Goal: Find specific page/section: Find specific page/section

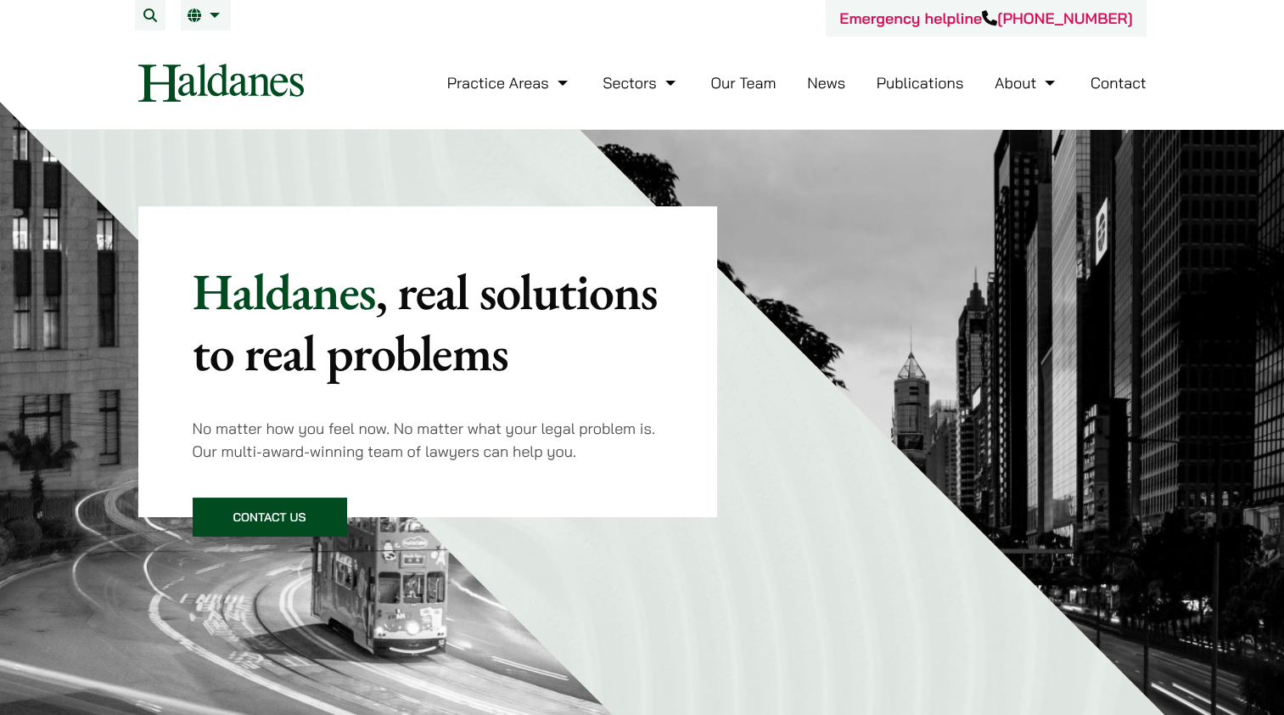
click at [755, 79] on link "Our Team" at bounding box center [742, 83] width 65 height 20
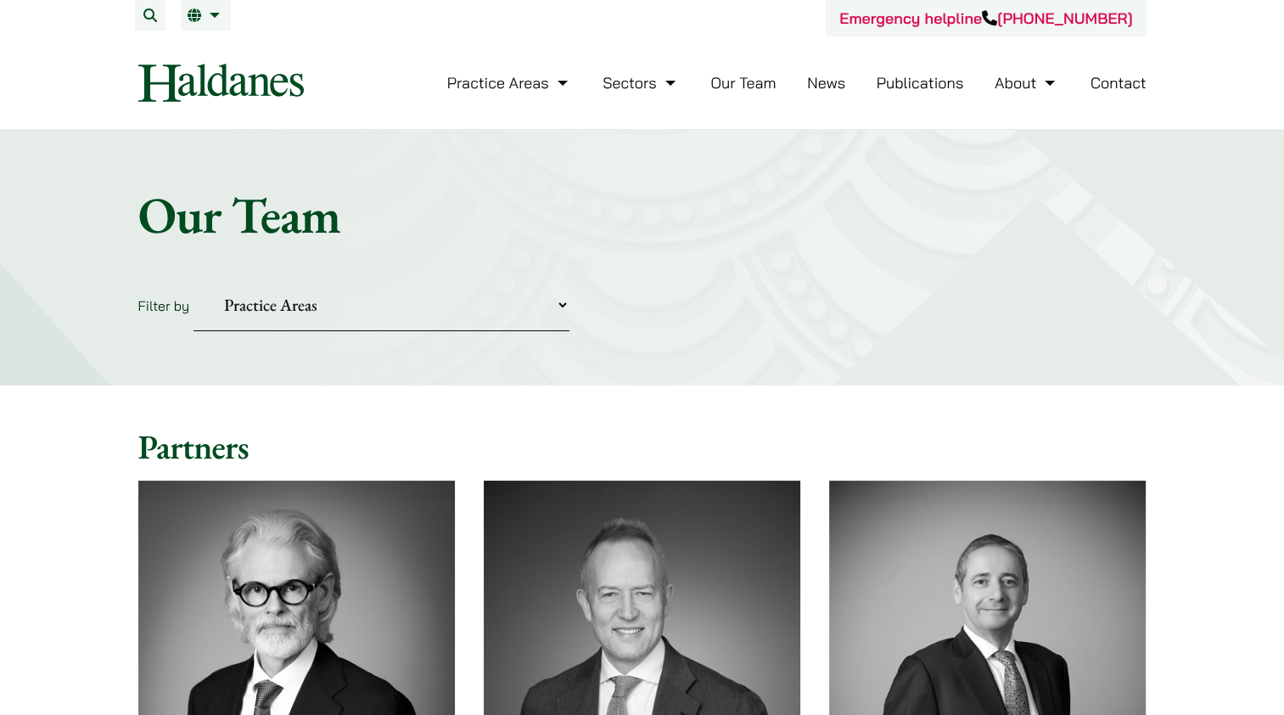
click at [210, 16] on link "EN" at bounding box center [206, 15] width 36 height 14
click at [222, 16] on link "EN" at bounding box center [206, 15] width 36 height 14
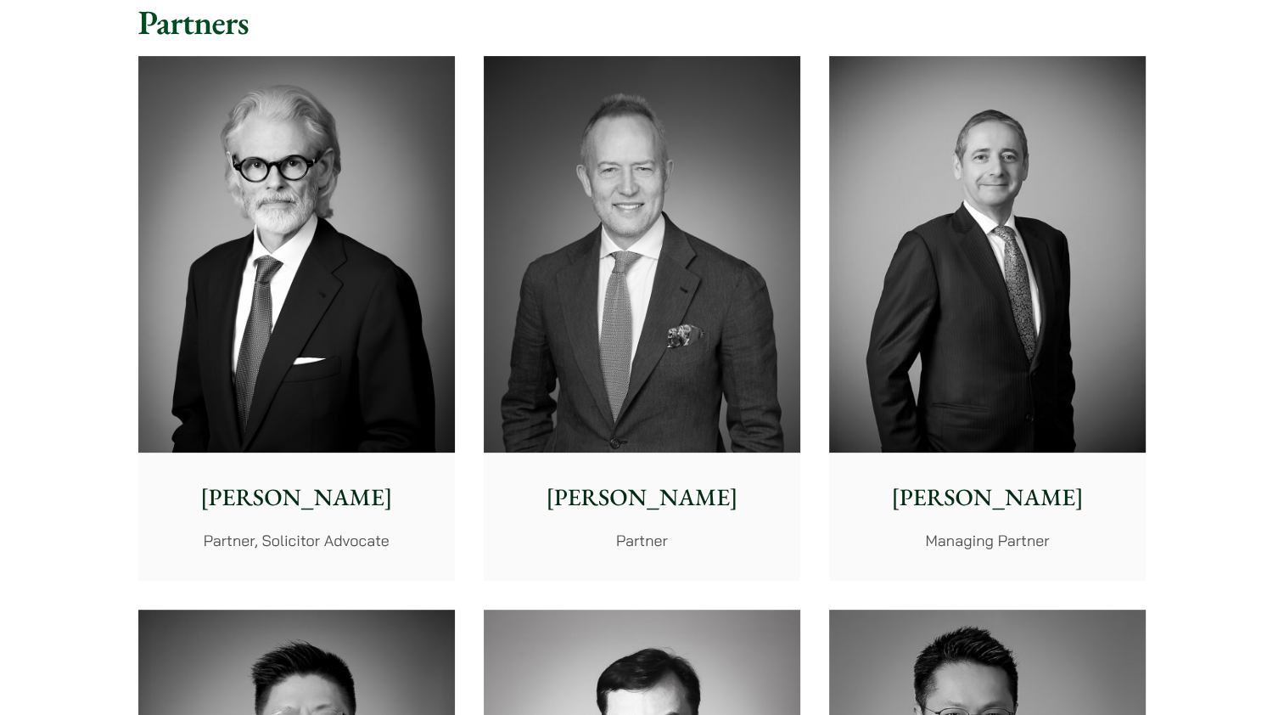
scroll to position [85, 0]
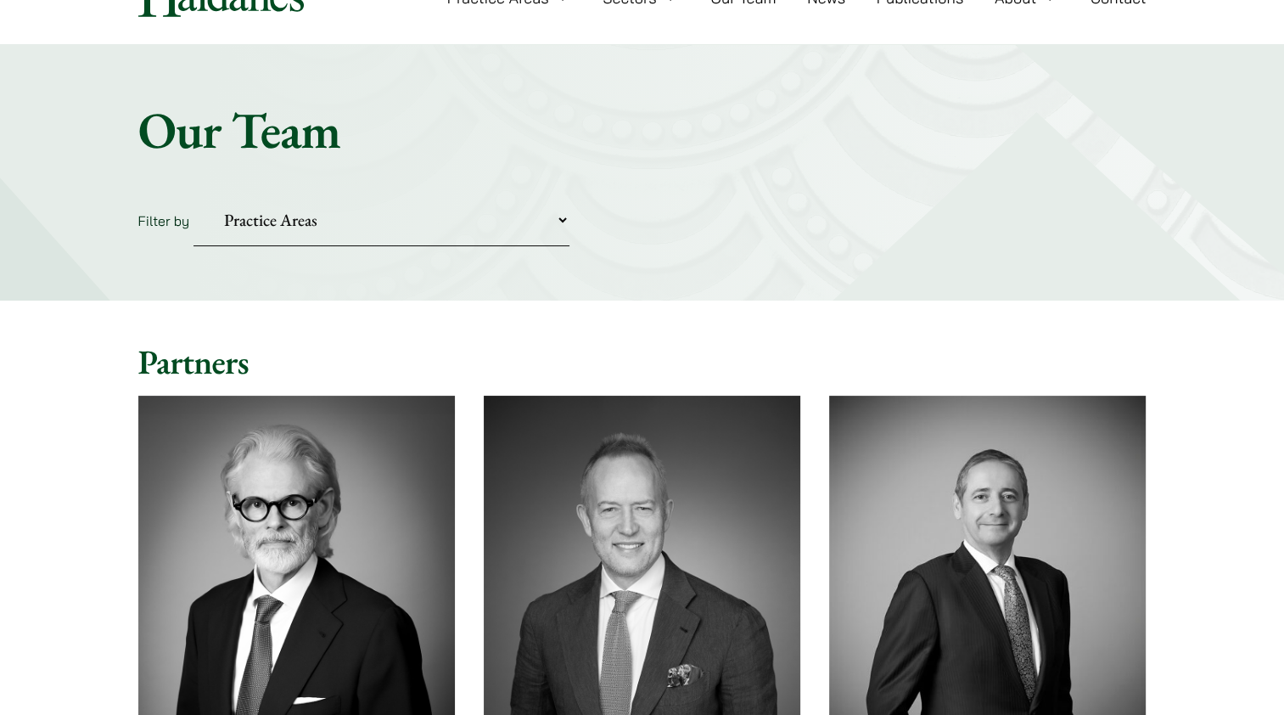
click at [344, 222] on select "Practice Areas Antitrust and Competition Civil Litigation & Dispute Resolution …" at bounding box center [382, 220] width 376 height 52
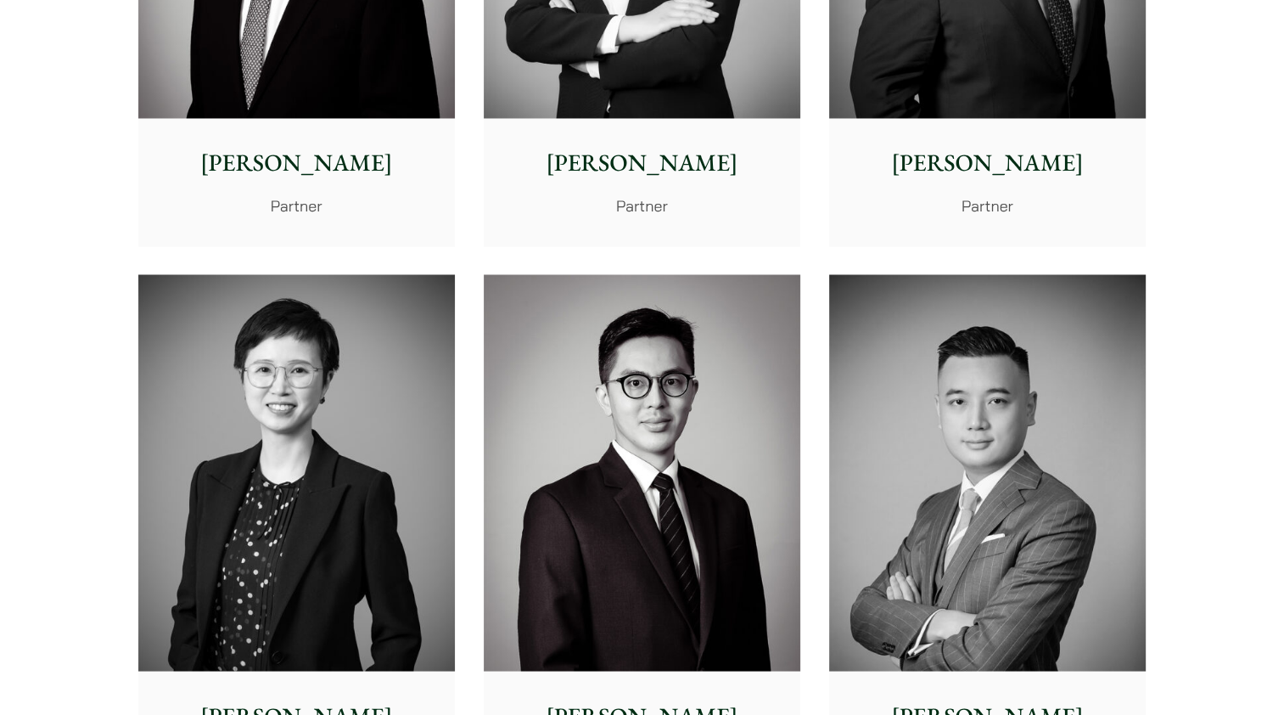
scroll to position [3140, 0]
